Goal: Task Accomplishment & Management: Manage account settings

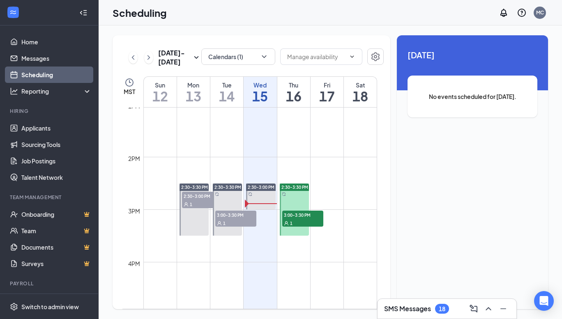
scroll to position [688, 0]
click at [231, 218] on span "3:00-3:30 PM" at bounding box center [235, 214] width 41 height 8
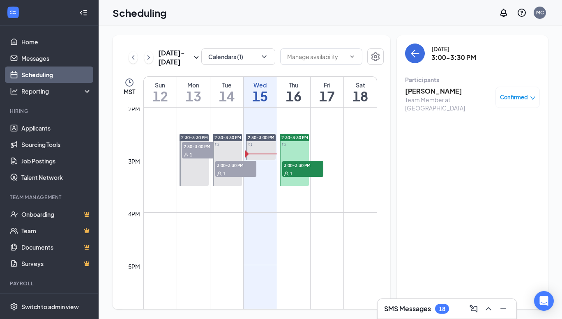
scroll to position [729, 0]
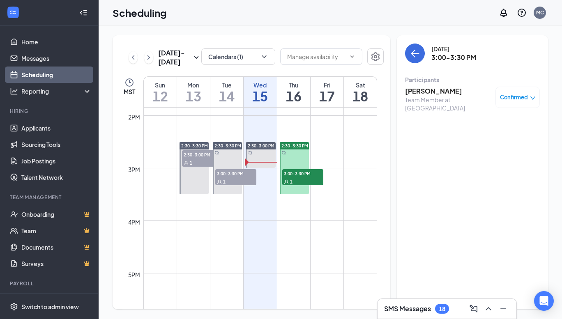
drag, startPoint x: 259, startPoint y: 148, endPoint x: 261, endPoint y: 175, distance: 27.2
click at [262, 176] on div "12am 1am 2am 3am 4am 5am 6am 7am 8am 9am 10am 11am 12pm 1pm 2pm 3pm 4pm 5pm 6pm…" at bounding box center [249, 10] width 255 height 1263
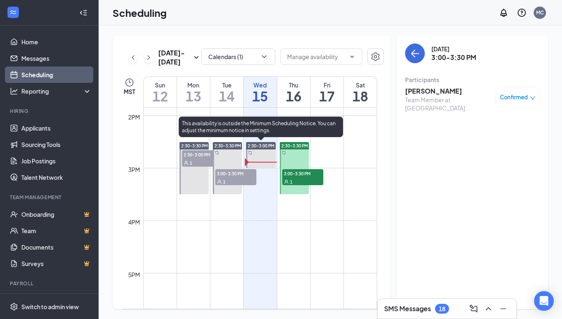
click at [268, 151] on div at bounding box center [260, 155] width 29 height 26
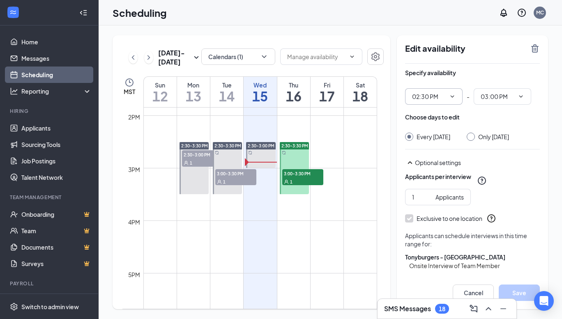
click at [452, 95] on icon "ChevronDown" at bounding box center [452, 96] width 7 height 7
click at [433, 136] on div "03:00 PM" at bounding box center [431, 136] width 24 height 9
type input "03:00 PM"
type input "03:30 PM"
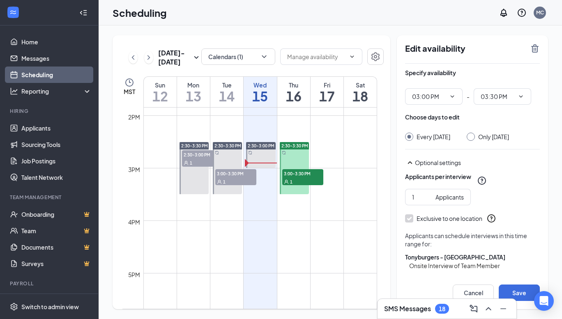
scroll to position [37, 0]
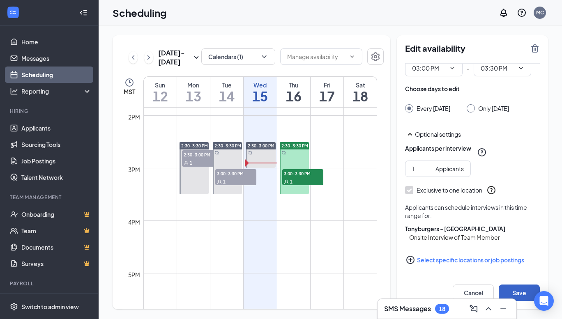
click at [517, 287] on button "Save" at bounding box center [519, 293] width 41 height 16
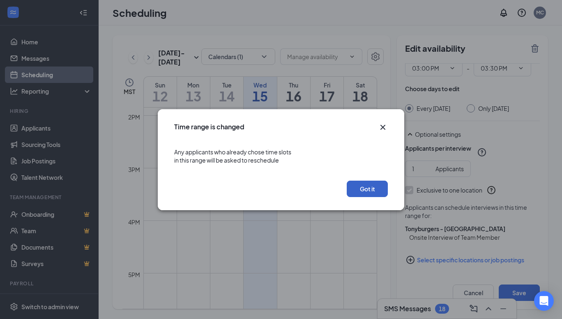
click at [370, 187] on button "Got it" at bounding box center [367, 189] width 41 height 16
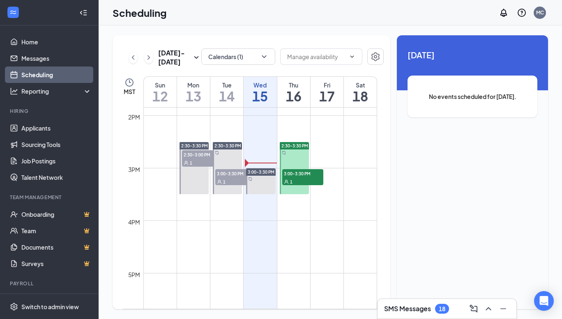
click at [224, 175] on span "3:00-3:30 PM" at bounding box center [235, 173] width 41 height 8
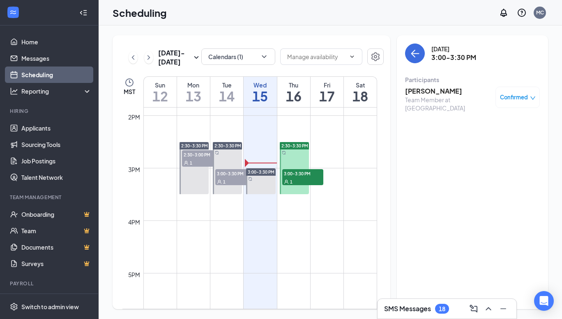
click at [426, 303] on div "SMS Messages 18" at bounding box center [447, 309] width 126 height 13
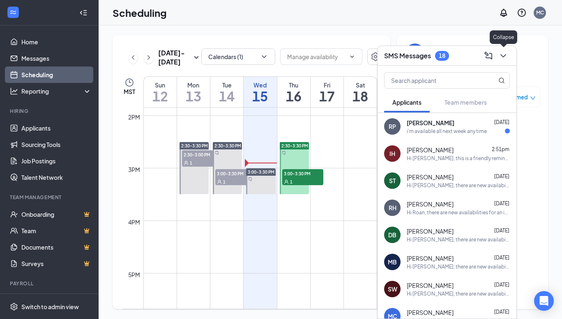
click at [498, 55] on button at bounding box center [503, 55] width 13 height 13
